Goal: Check status: Check status

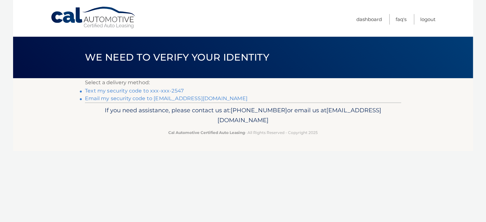
click at [131, 89] on link "Text my security code to xxx-xxx-2547" at bounding box center [134, 91] width 99 height 6
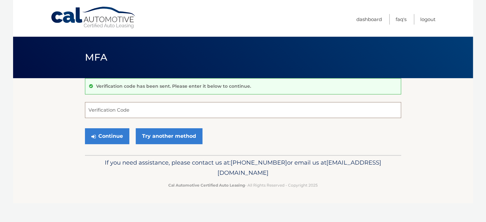
click at [107, 108] on input "Verification Code" at bounding box center [243, 110] width 316 height 16
type input "155728"
click at [109, 139] on button "Continue" at bounding box center [107, 136] width 44 height 16
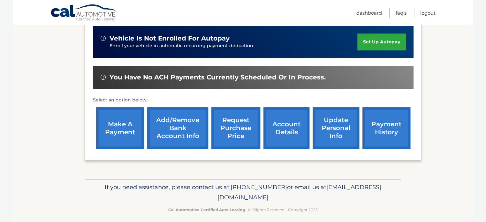
scroll to position [169, 0]
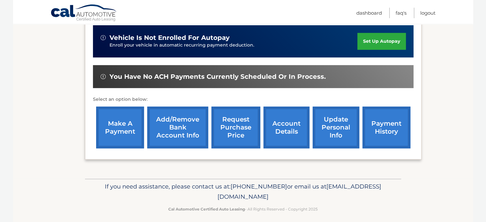
click at [276, 128] on link "account details" at bounding box center [286, 128] width 46 height 42
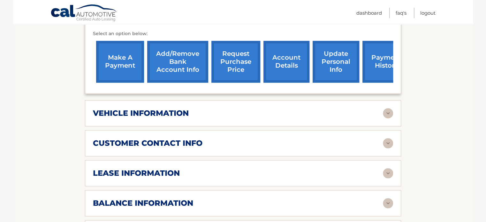
scroll to position [253, 0]
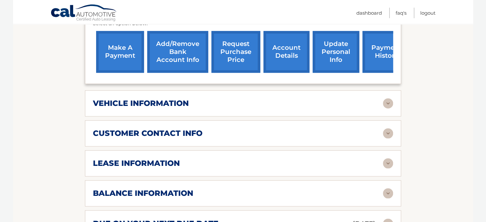
click at [166, 167] on h2 "lease information" at bounding box center [136, 164] width 87 height 10
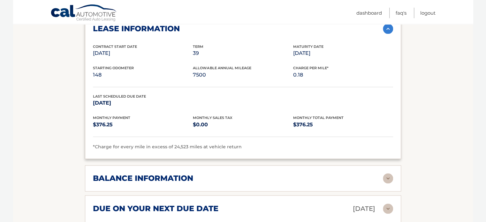
scroll to position [405, 0]
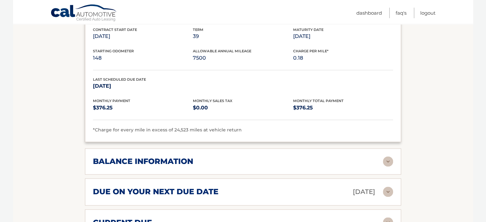
click at [185, 164] on h2 "balance information" at bounding box center [143, 162] width 100 height 10
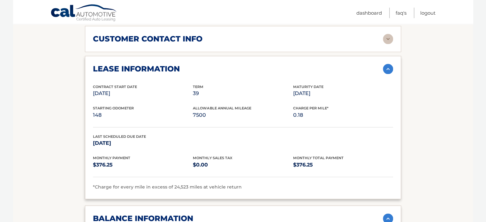
scroll to position [320, 0]
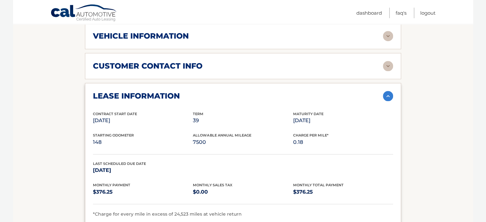
click at [214, 41] on div "vehicle information" at bounding box center [238, 36] width 290 height 10
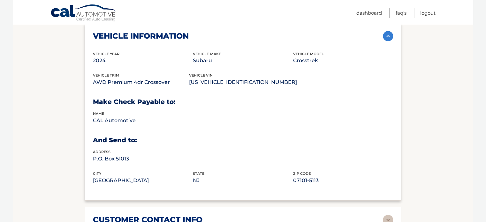
click at [387, 40] on img at bounding box center [388, 36] width 10 height 10
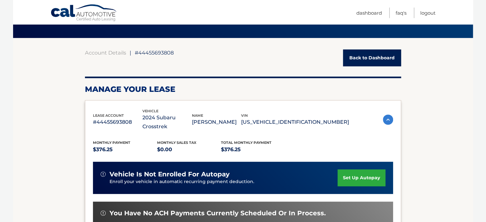
scroll to position [0, 0]
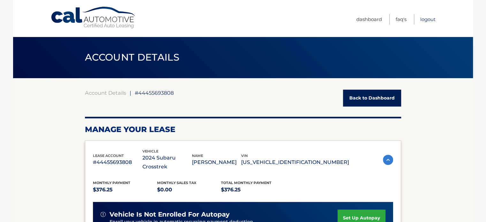
click at [427, 21] on link "Logout" at bounding box center [427, 19] width 15 height 11
